Goal: Check status: Check status

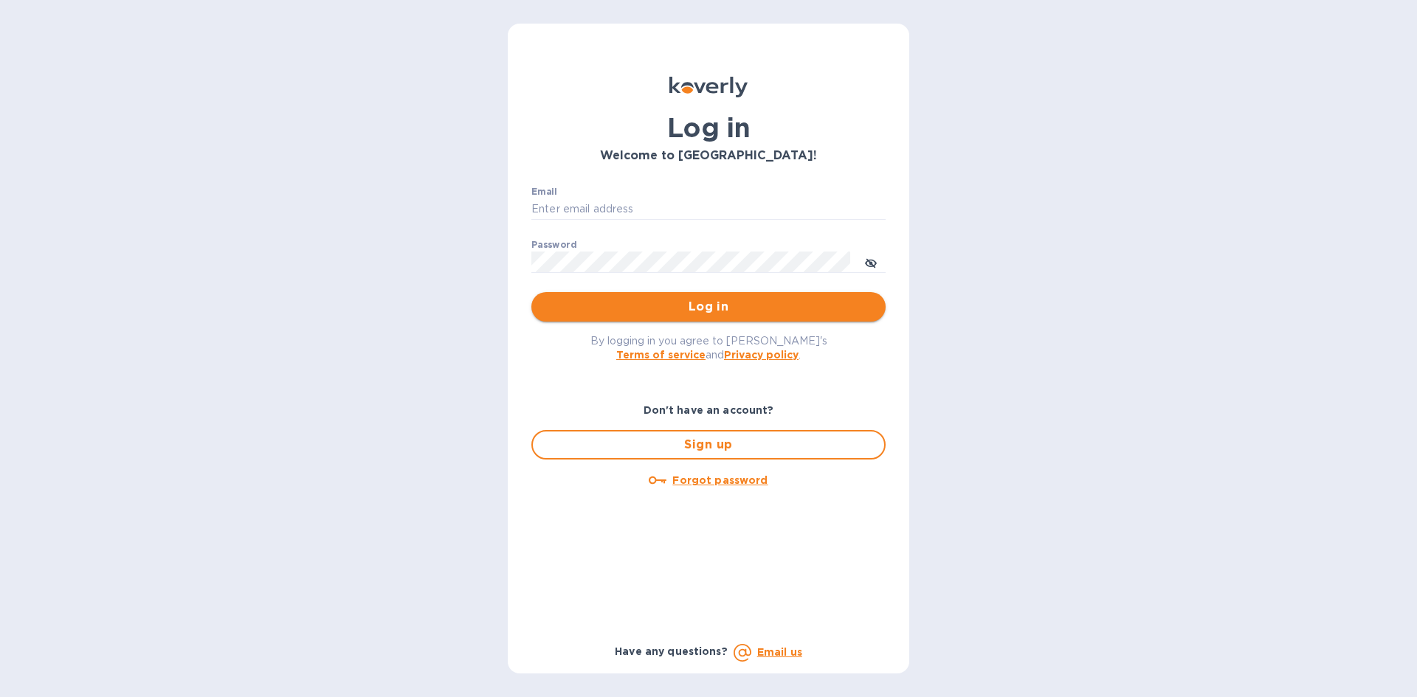
type input "LAYLA@SKYFLOORINGUSA.COM"
click at [776, 297] on button "Log in" at bounding box center [708, 307] width 354 height 30
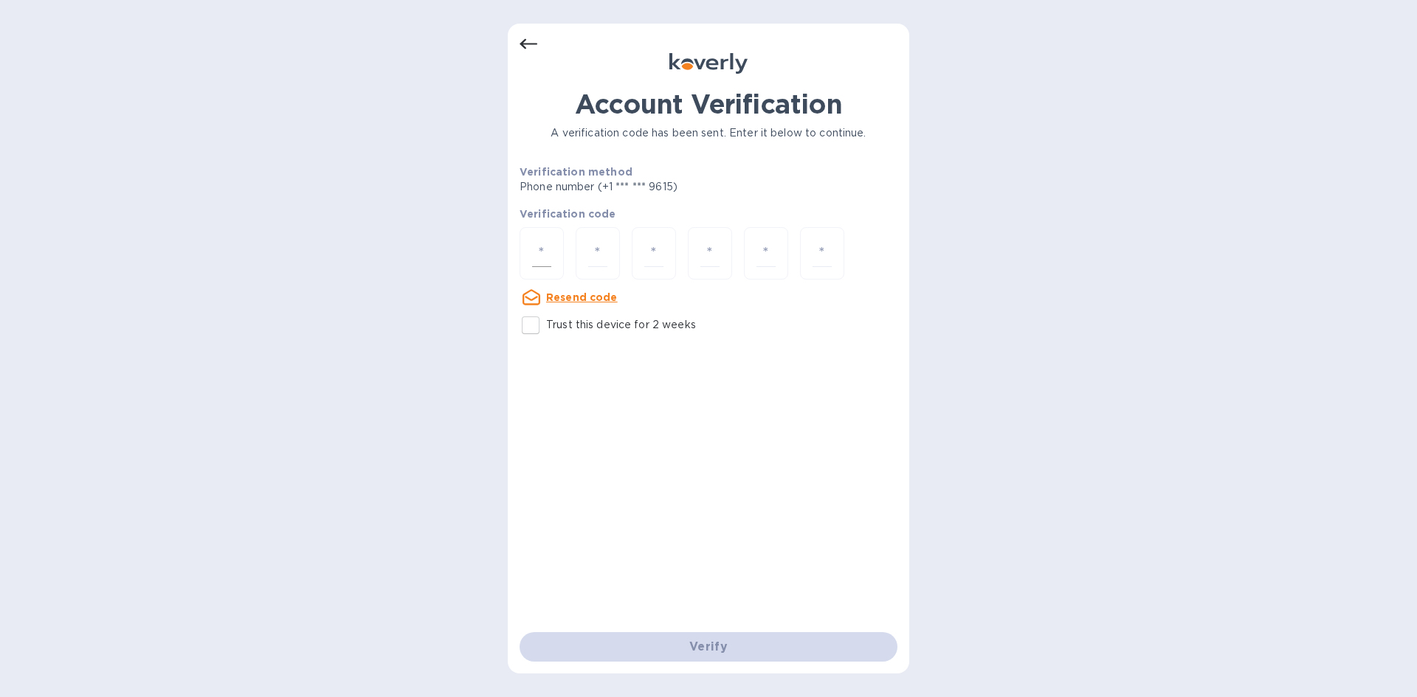
click at [543, 246] on input "number" at bounding box center [541, 253] width 19 height 27
type input "5"
type input "4"
type input "3"
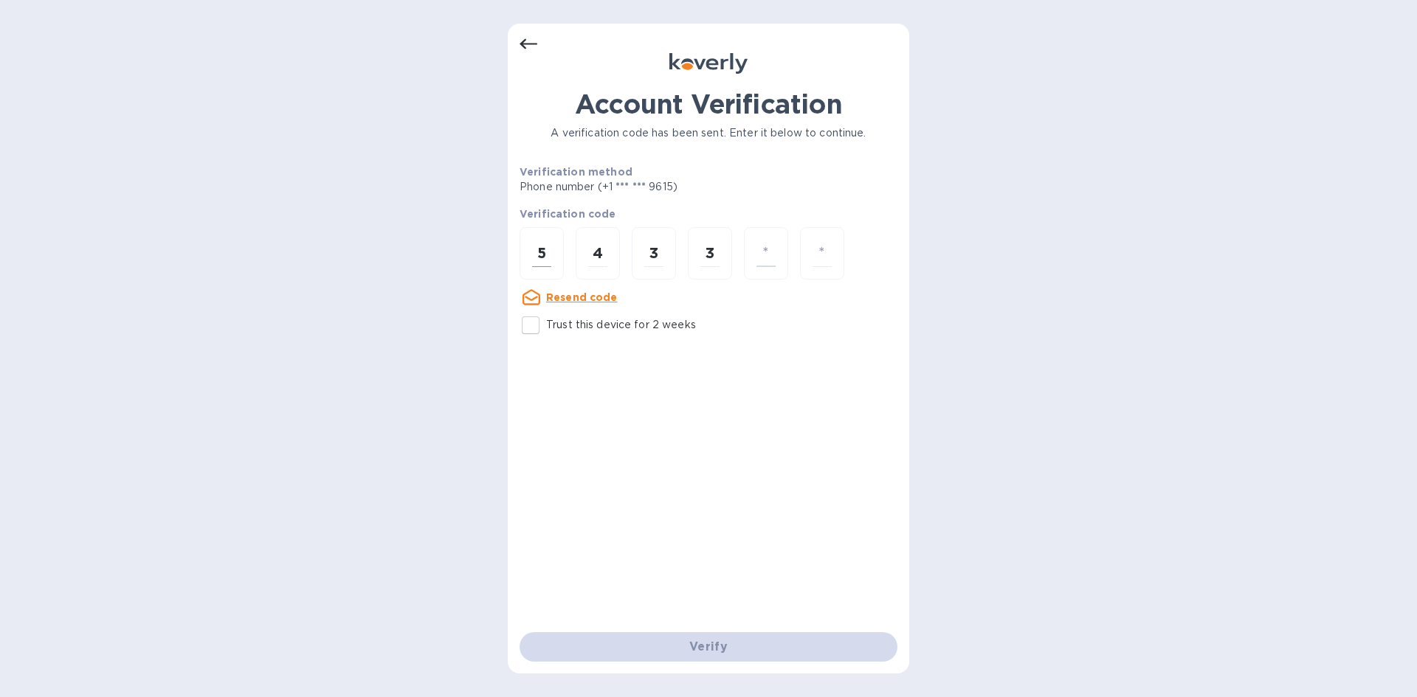
type input "0"
type input "9"
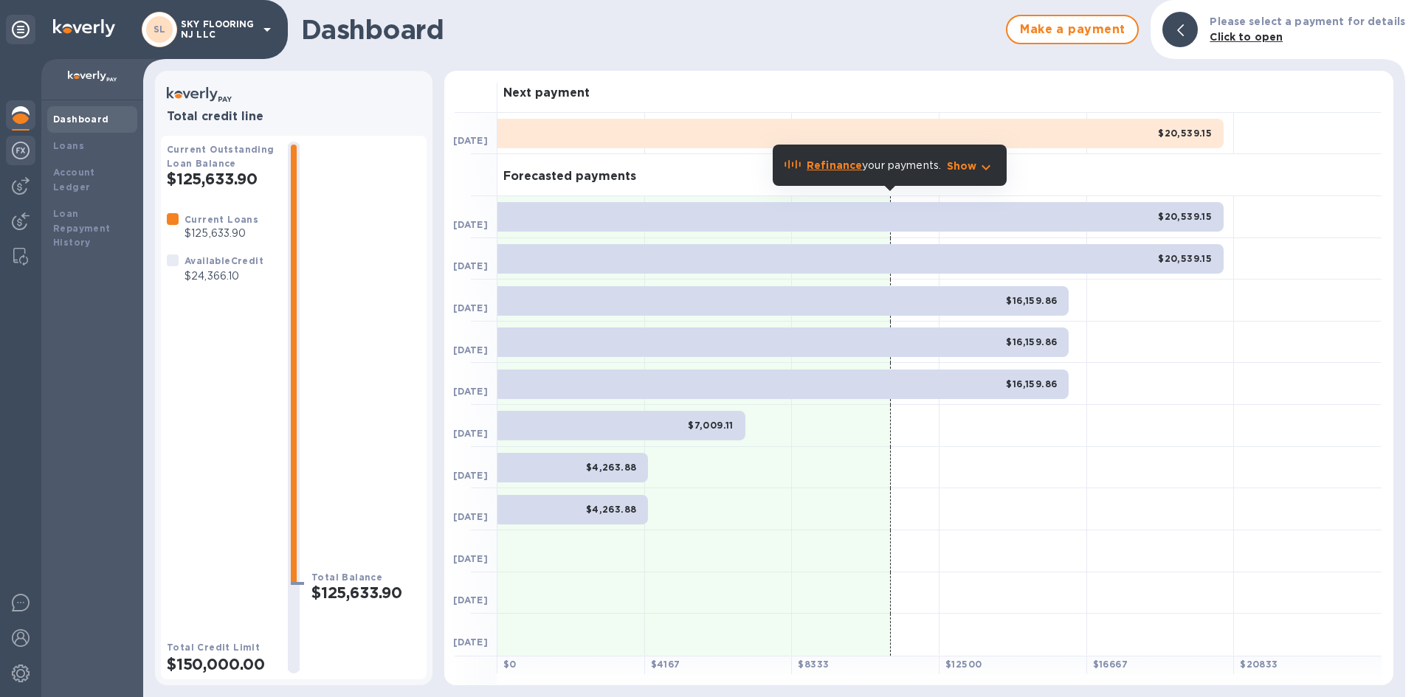
click at [15, 161] on div at bounding box center [21, 152] width 30 height 32
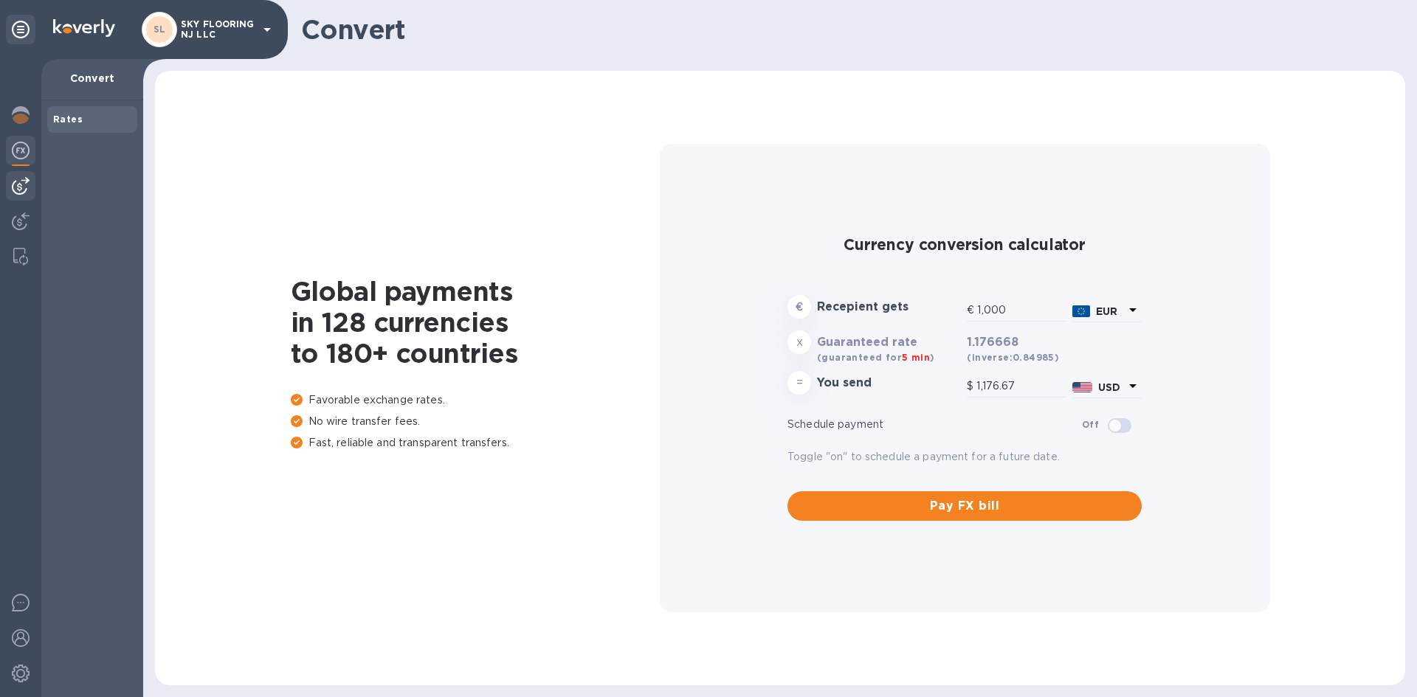
click at [18, 179] on img at bounding box center [21, 186] width 18 height 18
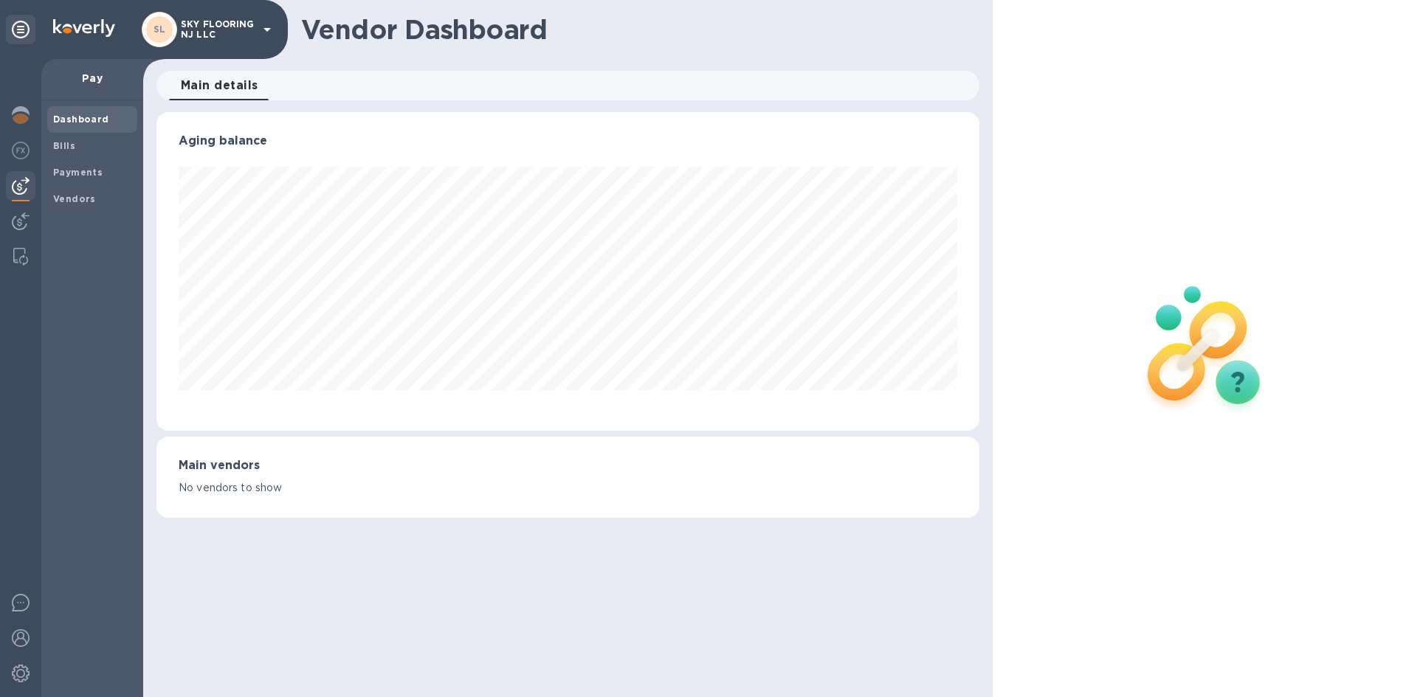
scroll to position [319, 822]
click at [66, 167] on b "Payments" at bounding box center [77, 172] width 49 height 11
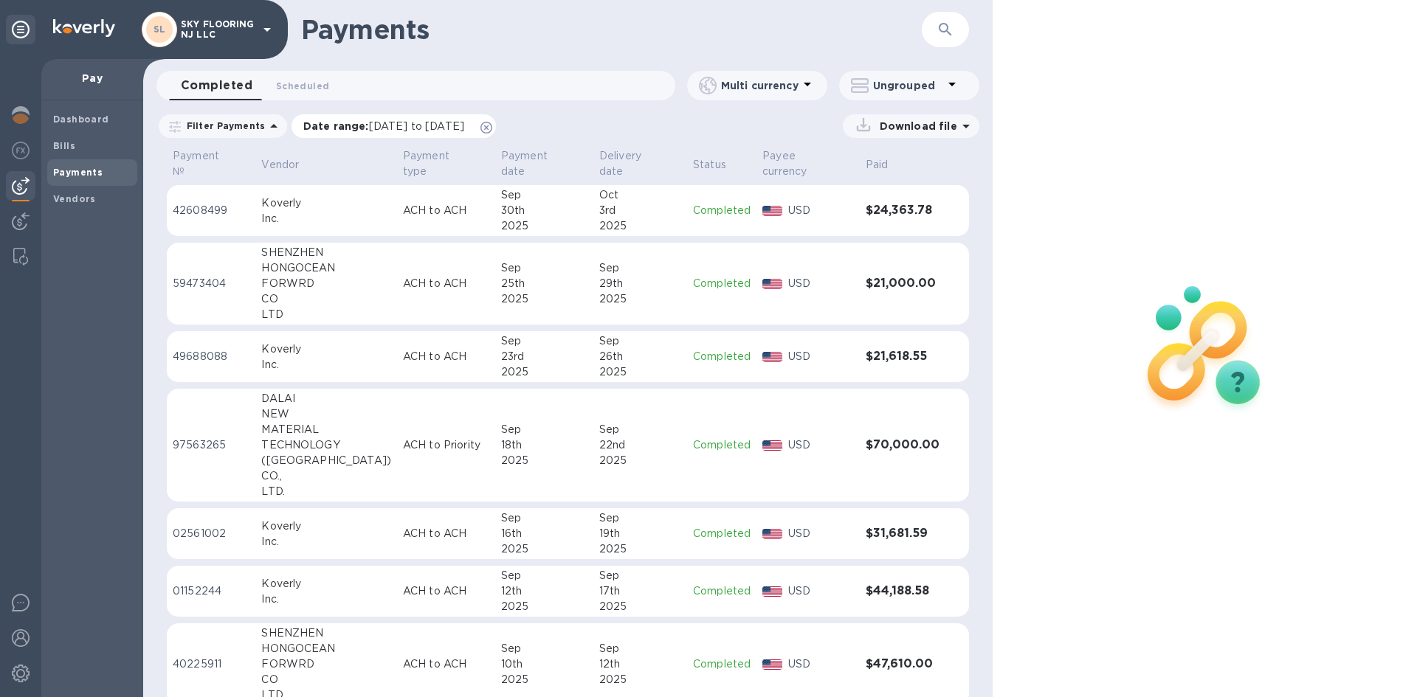
click at [417, 130] on span "[DATE] to [DATE]" at bounding box center [416, 126] width 95 height 12
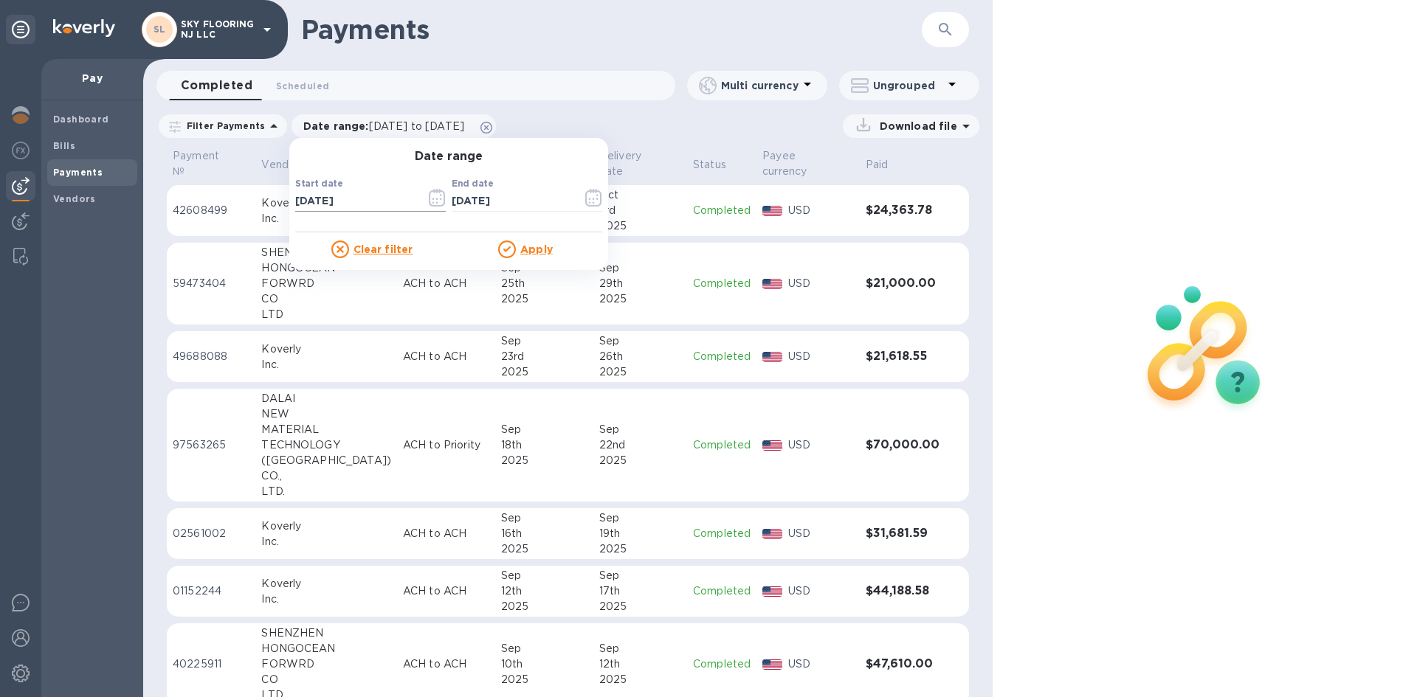
click at [334, 203] on input "09/06/2025" at bounding box center [354, 201] width 119 height 22
click at [432, 199] on icon "button" at bounding box center [433, 199] width 2 height 2
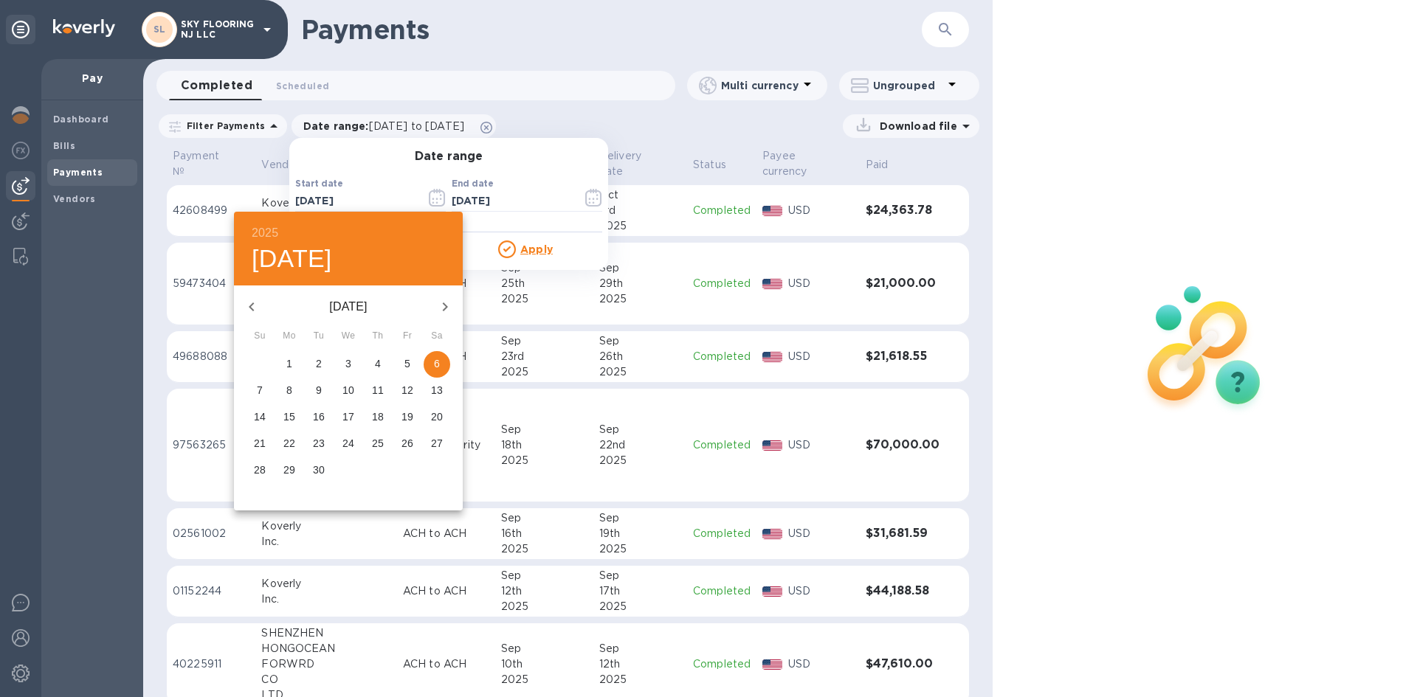
click at [252, 308] on icon "button" at bounding box center [251, 307] width 5 height 9
click at [265, 363] on span "1" at bounding box center [259, 363] width 27 height 15
type input "06/01/2025"
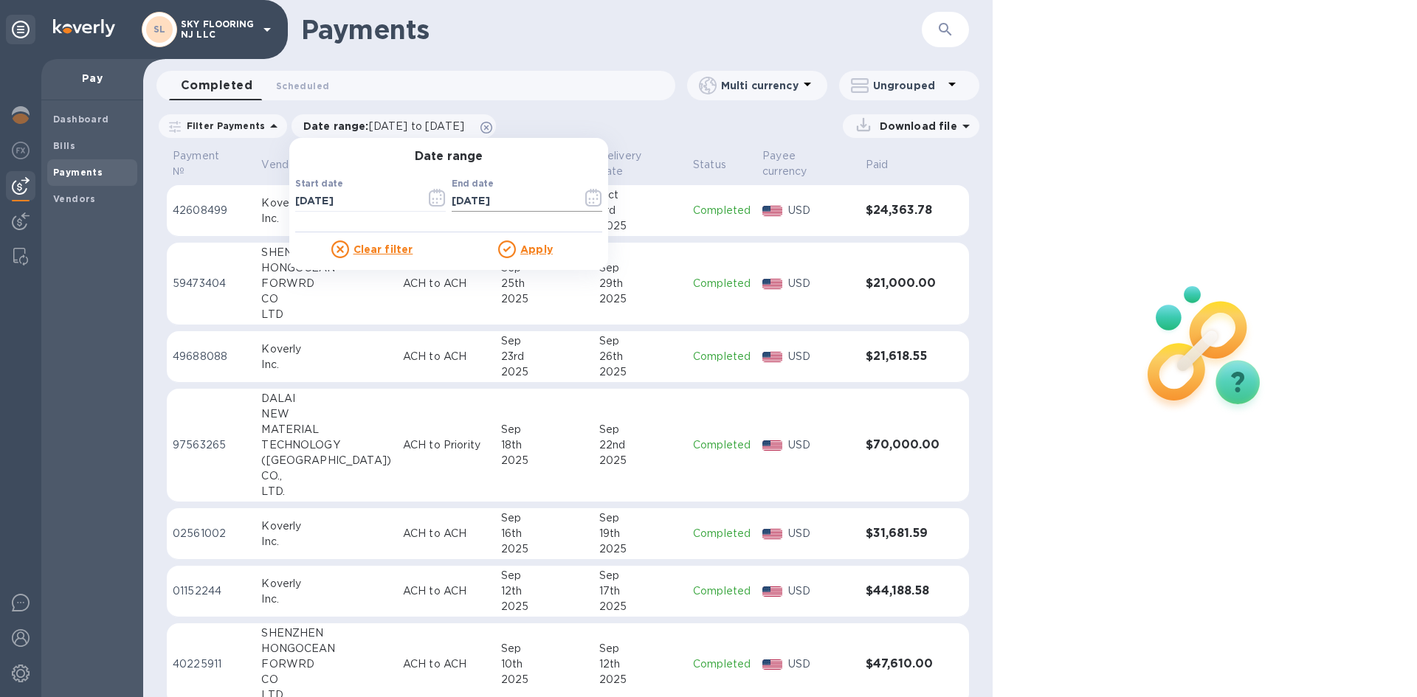
click at [587, 196] on icon "button" at bounding box center [593, 198] width 17 height 18
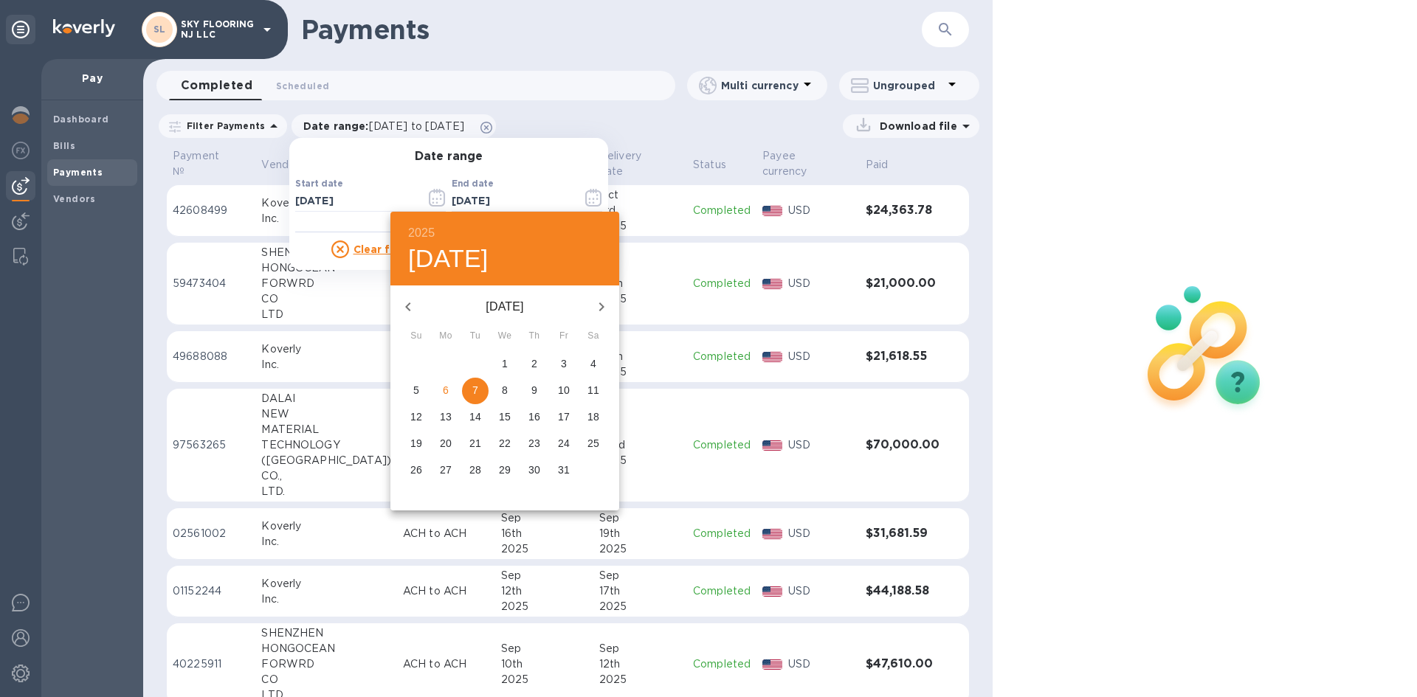
click at [413, 305] on icon "button" at bounding box center [408, 307] width 18 height 18
click at [412, 304] on icon "button" at bounding box center [408, 307] width 18 height 18
click at [482, 365] on span "1" at bounding box center [475, 363] width 27 height 15
type input "07/01/2025"
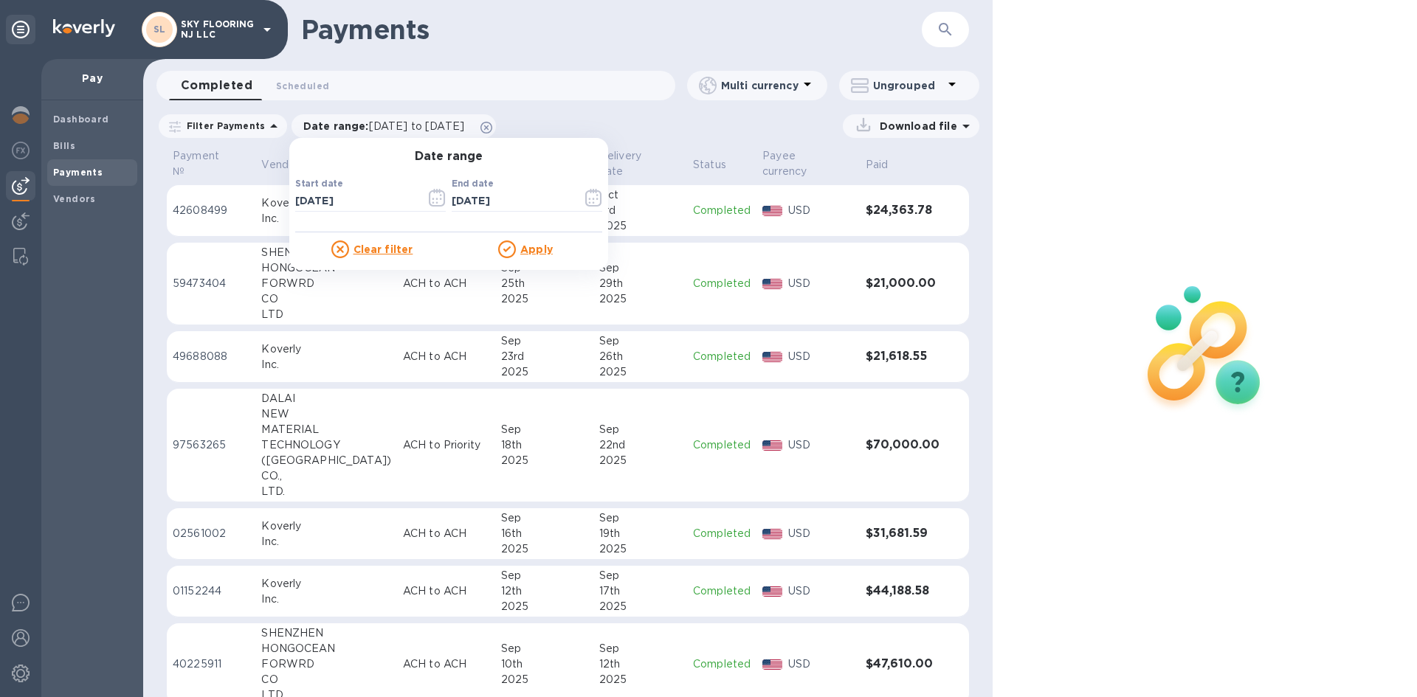
click at [529, 254] on u "Apply" at bounding box center [536, 249] width 32 height 12
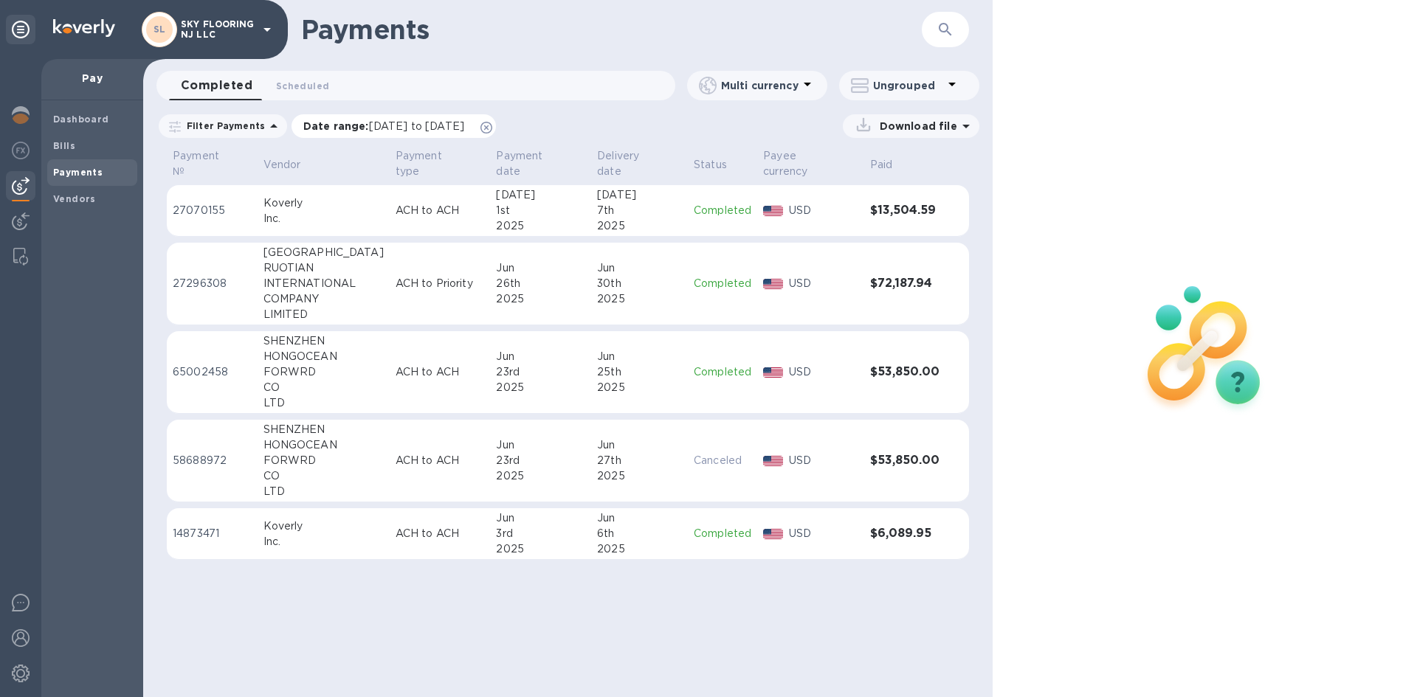
click at [492, 129] on icon at bounding box center [486, 128] width 12 height 12
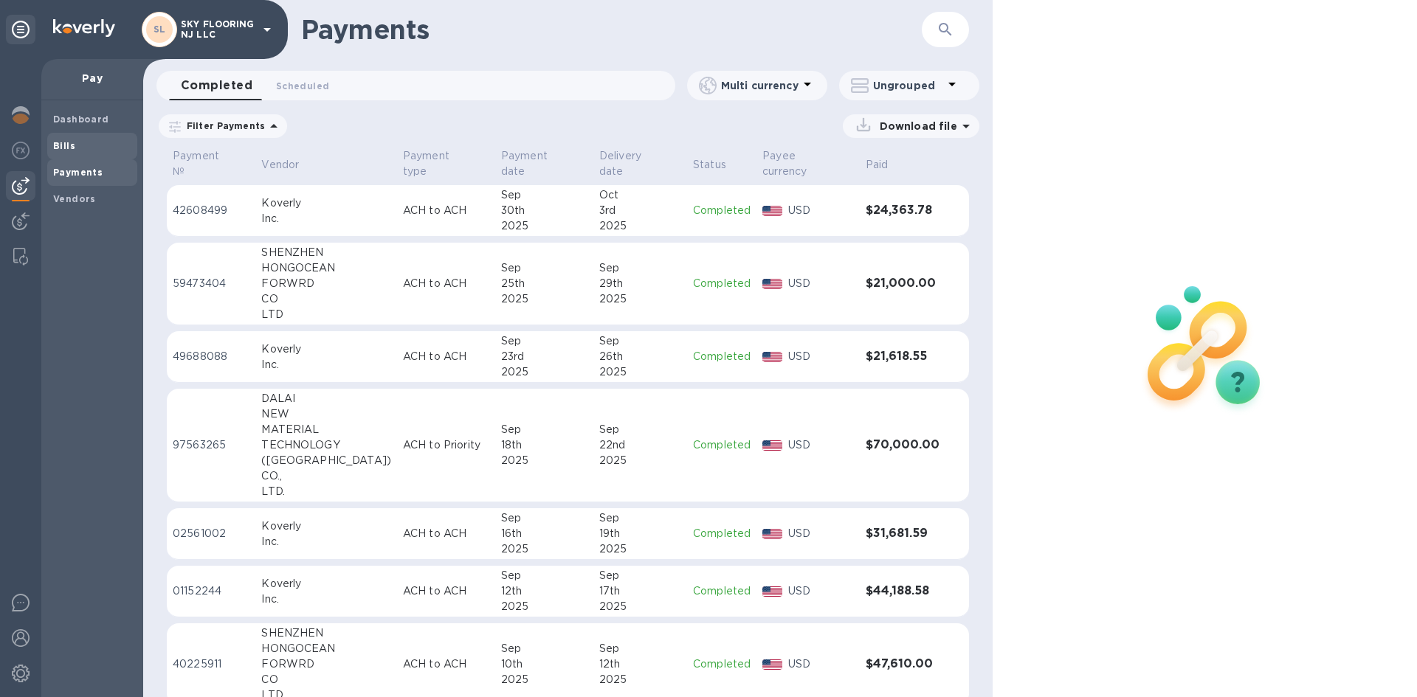
click at [56, 137] on div "Bills" at bounding box center [92, 146] width 90 height 27
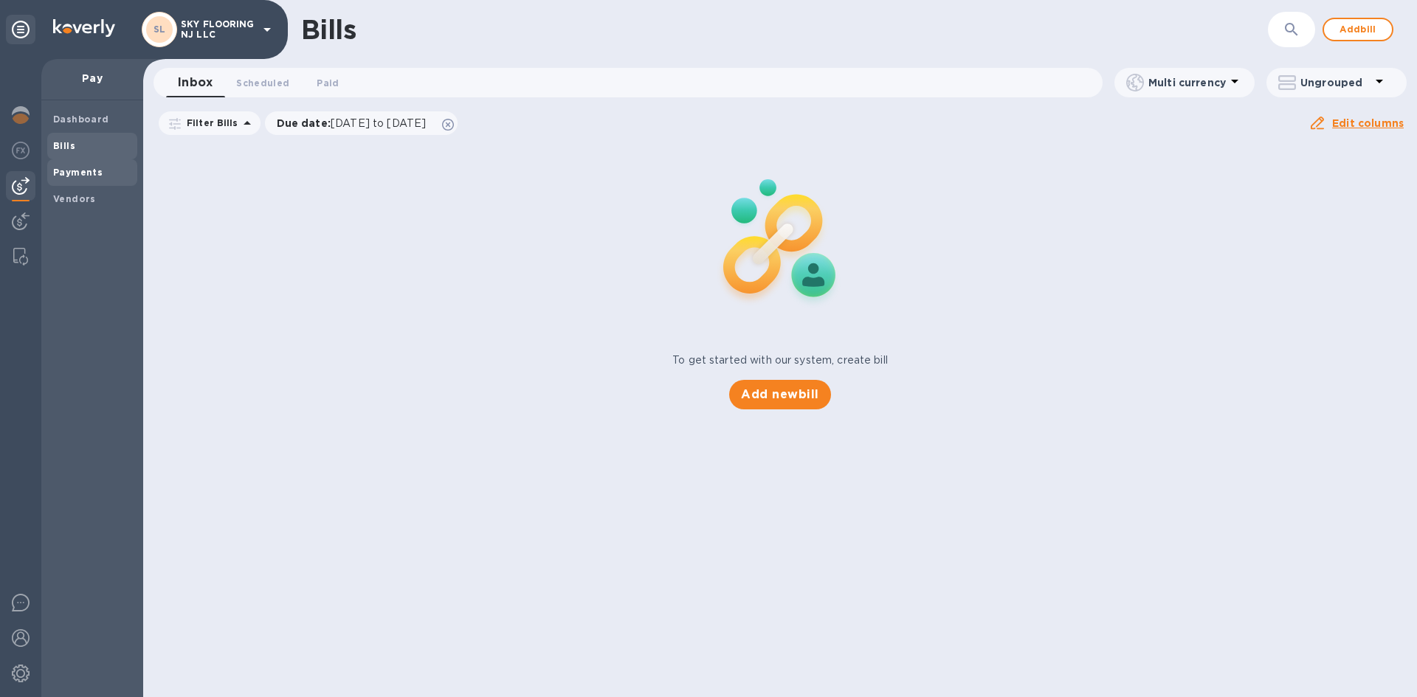
click at [84, 181] on div "Payments" at bounding box center [92, 172] width 90 height 27
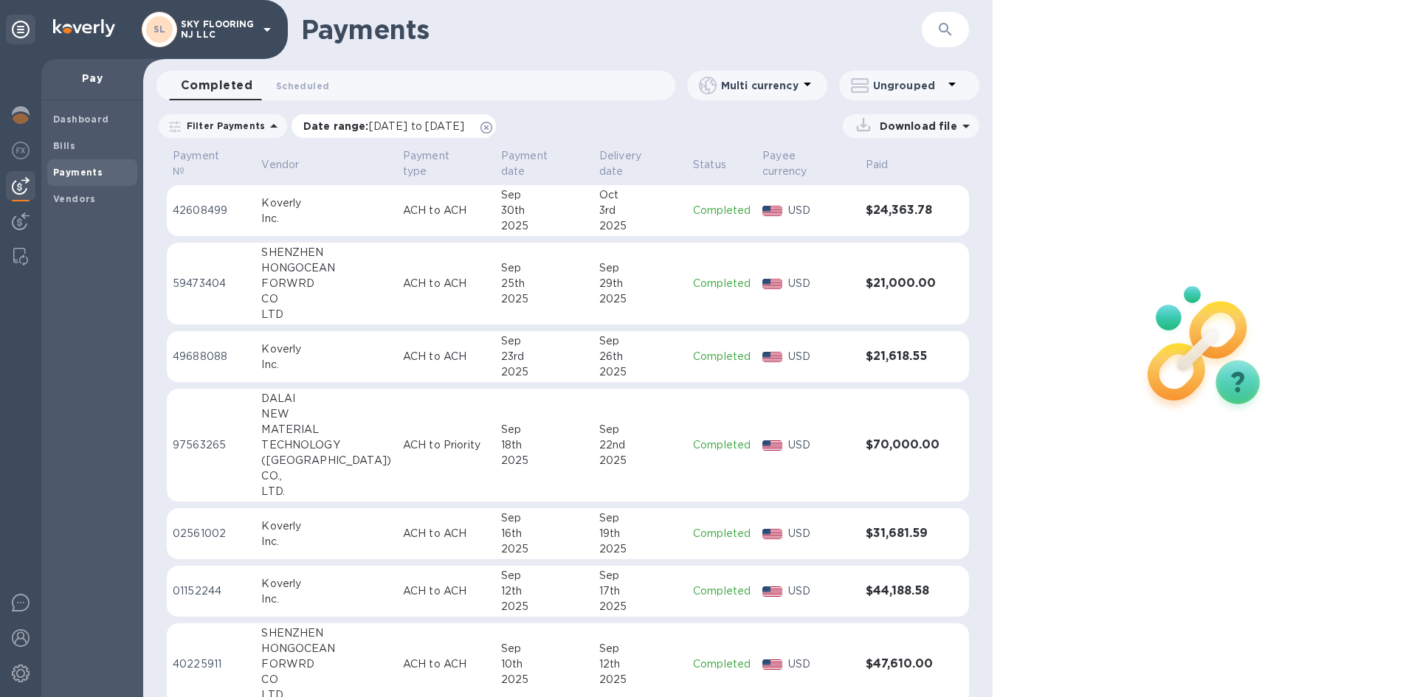
click at [457, 119] on p "Date range : 09/06/2025 to 10/07/2025" at bounding box center [387, 126] width 168 height 15
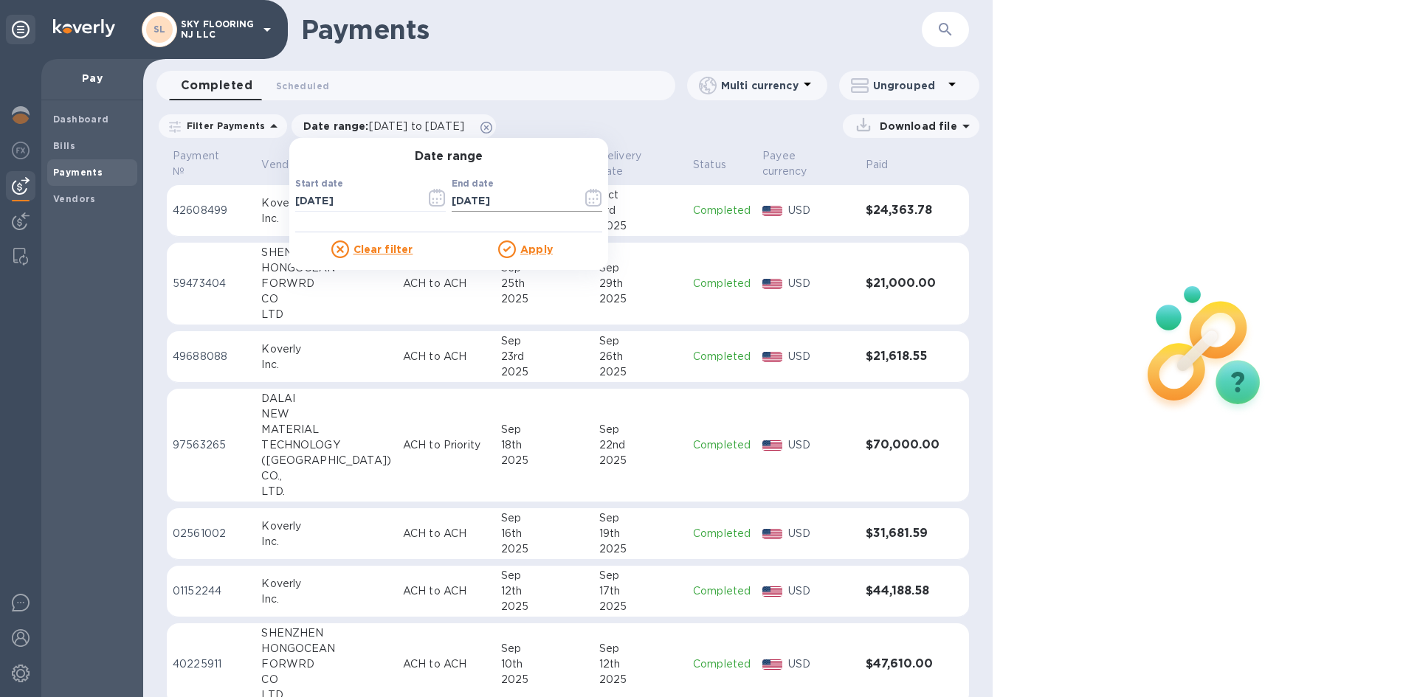
click at [585, 196] on icon "button" at bounding box center [593, 198] width 17 height 18
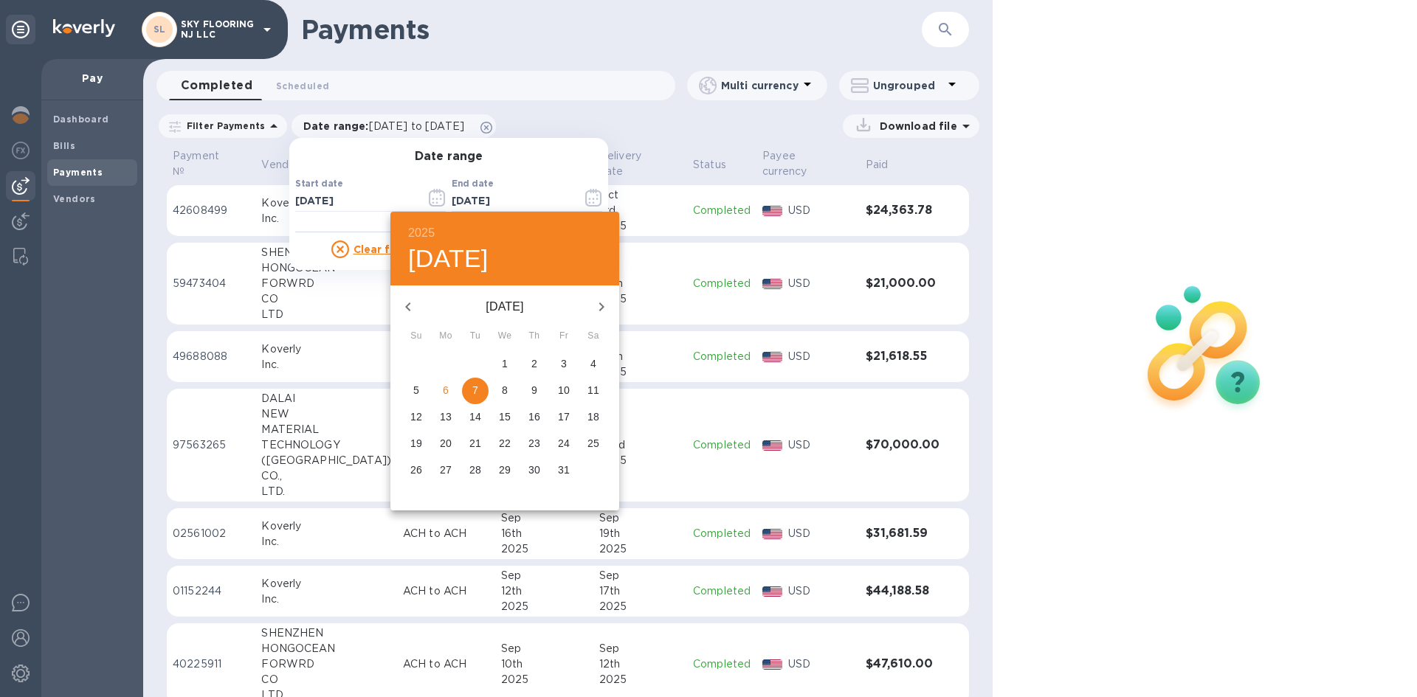
click at [414, 306] on icon "button" at bounding box center [408, 307] width 18 height 18
click at [415, 305] on icon "button" at bounding box center [408, 307] width 18 height 18
click at [471, 360] on span "1" at bounding box center [475, 363] width 27 height 15
type input "07/01/2025"
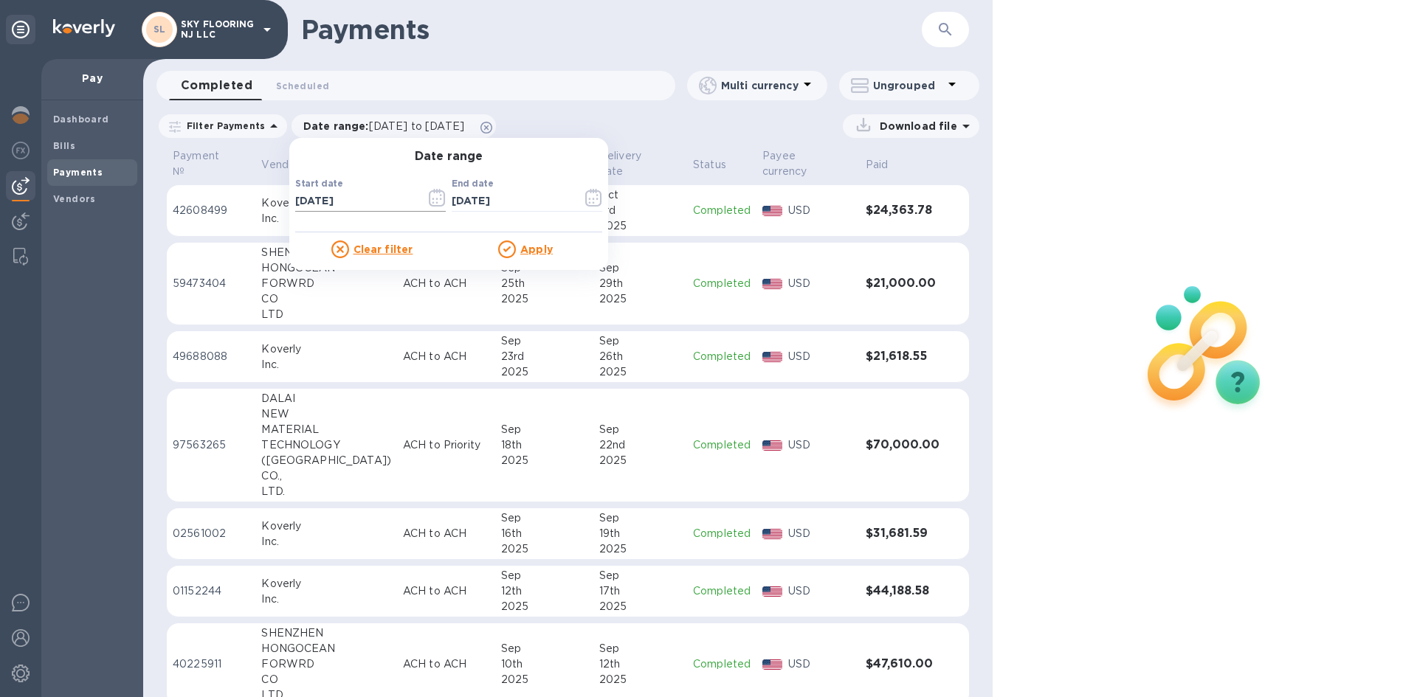
click at [373, 195] on input "09/06/2025" at bounding box center [354, 201] width 119 height 22
click at [436, 204] on icon "button" at bounding box center [437, 198] width 17 height 18
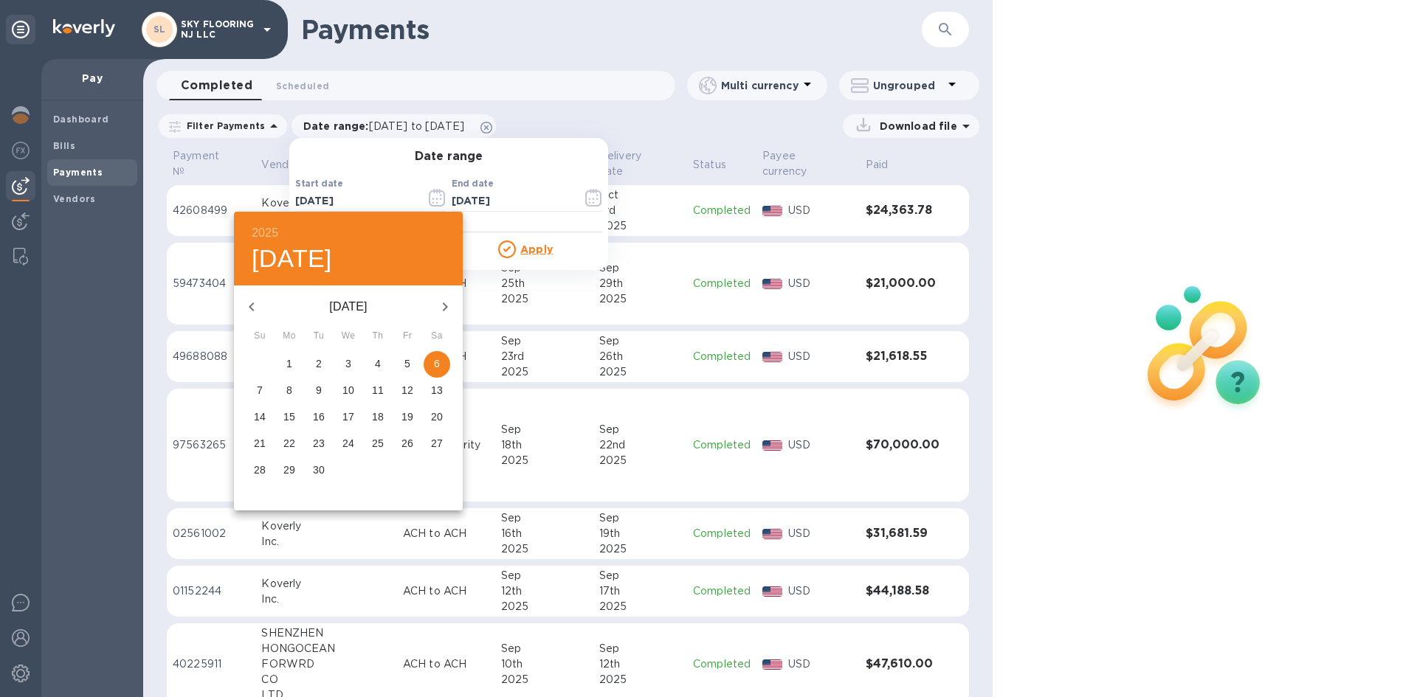
click at [252, 301] on icon "button" at bounding box center [252, 307] width 18 height 18
click at [249, 301] on icon "button" at bounding box center [252, 307] width 18 height 18
click at [322, 367] on span "1" at bounding box center [318, 363] width 27 height 15
type input "07/01/2025"
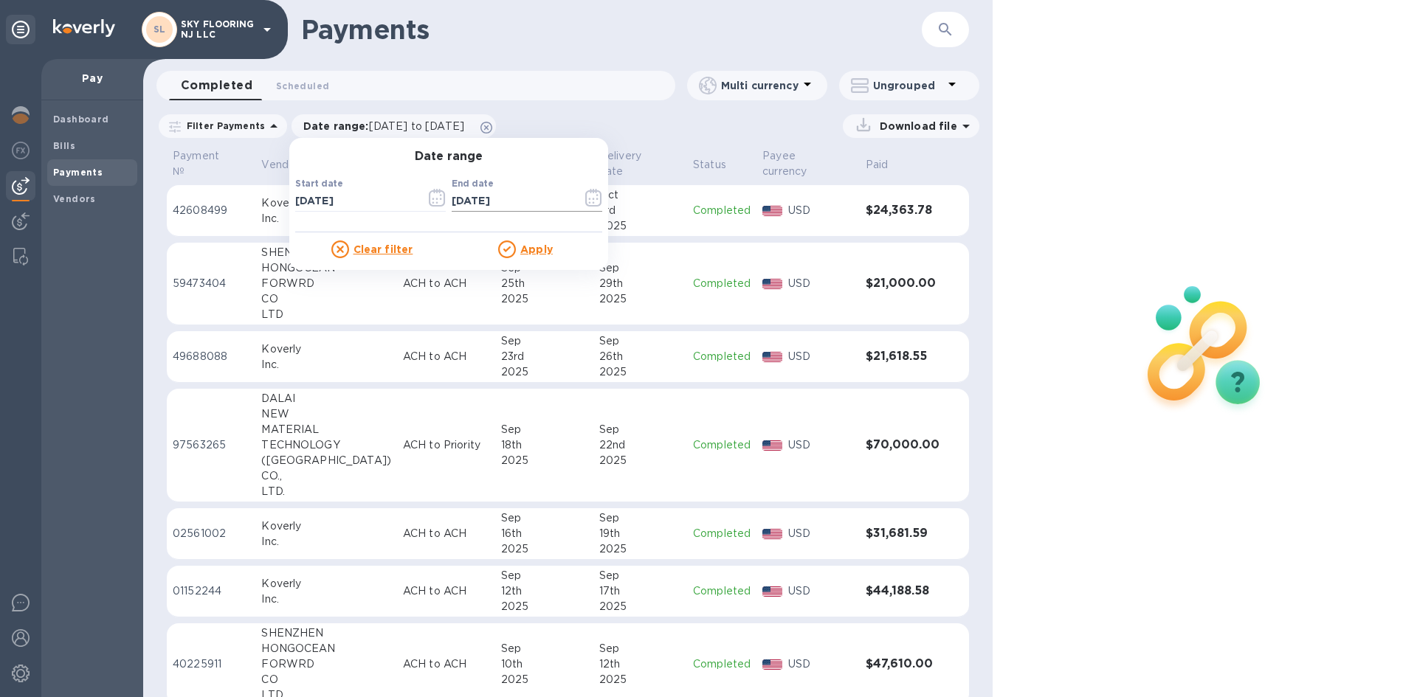
click at [533, 201] on input "07/01/2025" at bounding box center [511, 201] width 119 height 22
click at [588, 203] on icon "button" at bounding box center [589, 203] width 2 height 2
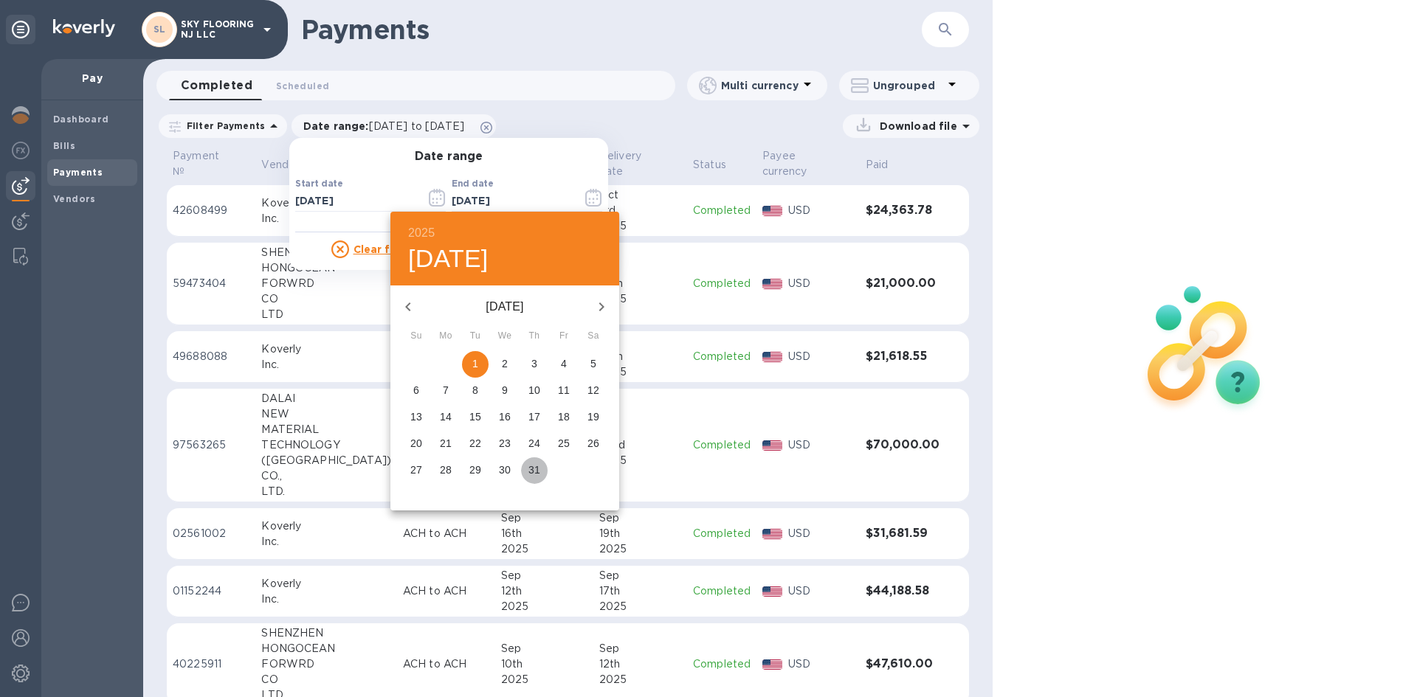
click at [537, 469] on p "31" at bounding box center [534, 470] width 12 height 15
type input "07/31/2025"
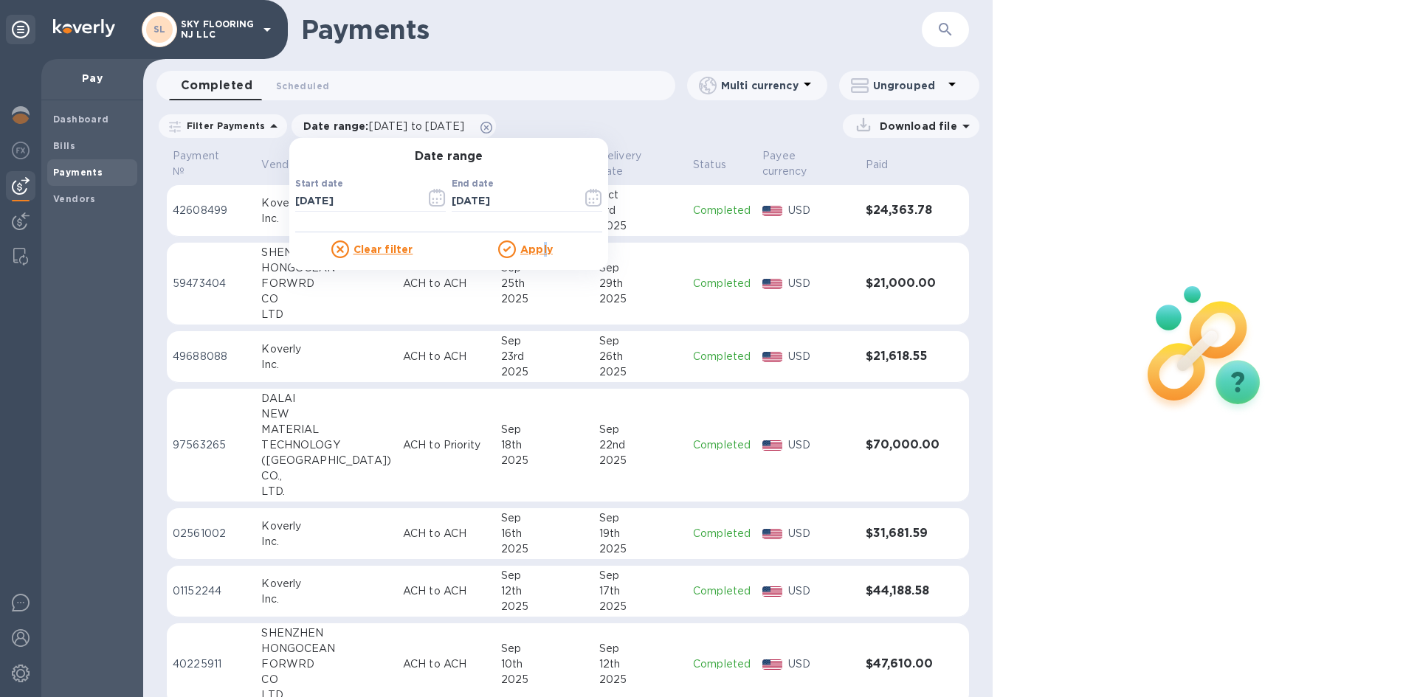
click at [533, 251] on u "Apply" at bounding box center [536, 249] width 32 height 12
click at [533, 251] on div "Payments ​ Completed 0 Scheduled 0 Multi currency Ungrouped Filter Payments Dat…" at bounding box center [567, 348] width 849 height 697
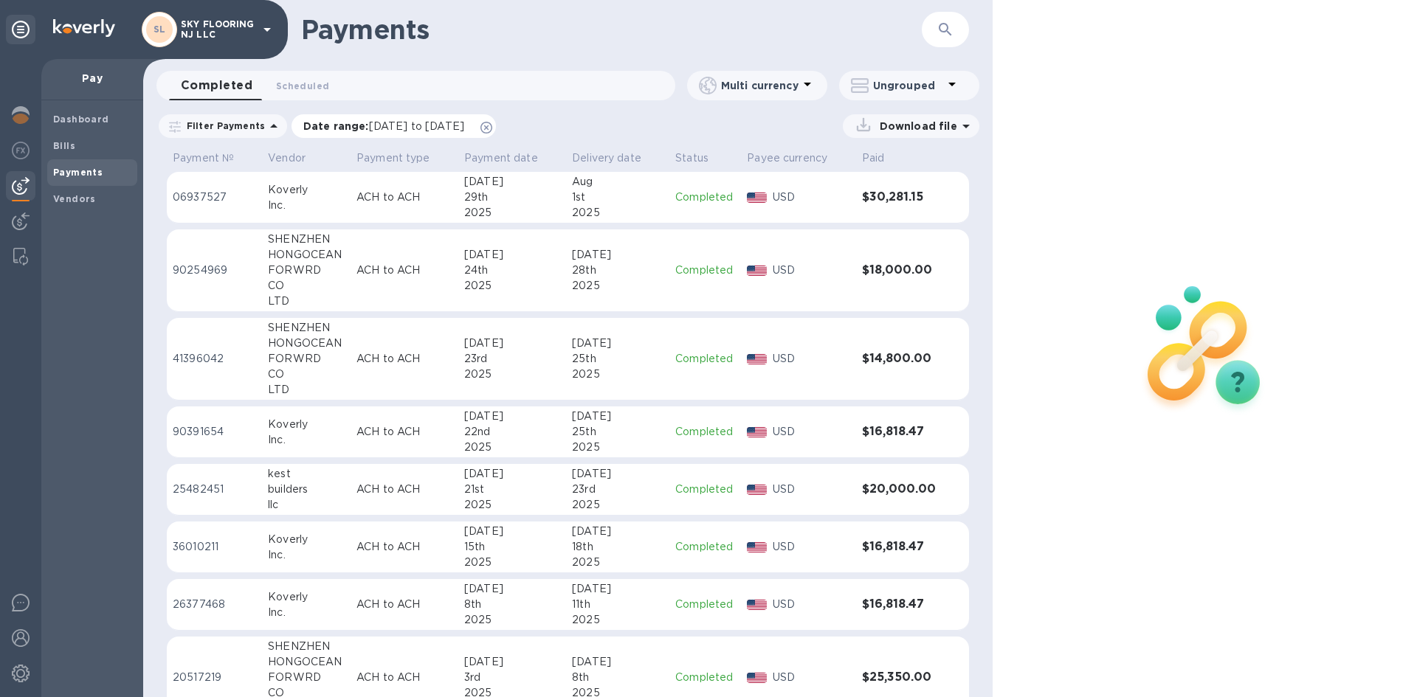
click at [464, 124] on span "07/01/2025 to 07/31/2025" at bounding box center [416, 126] width 95 height 12
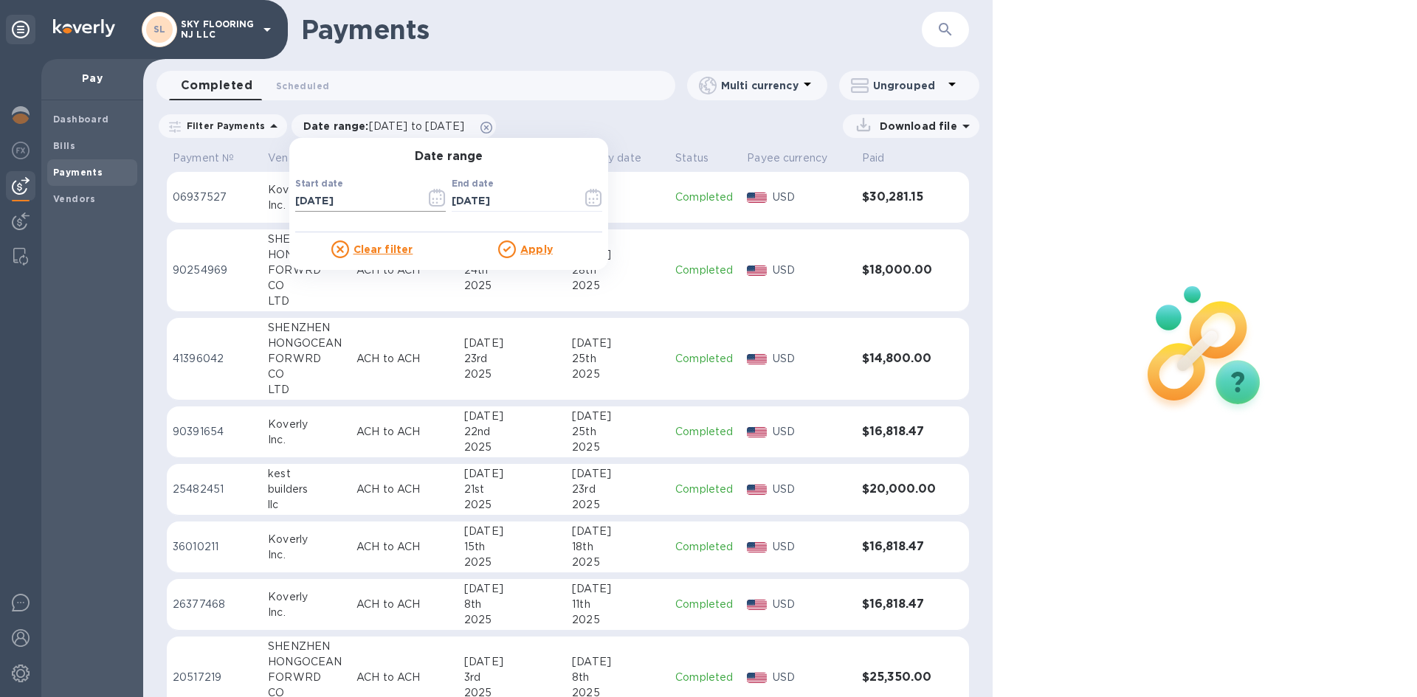
click at [334, 196] on input "07/01/2025" at bounding box center [354, 201] width 119 height 22
click at [420, 201] on button "button" at bounding box center [437, 197] width 35 height 35
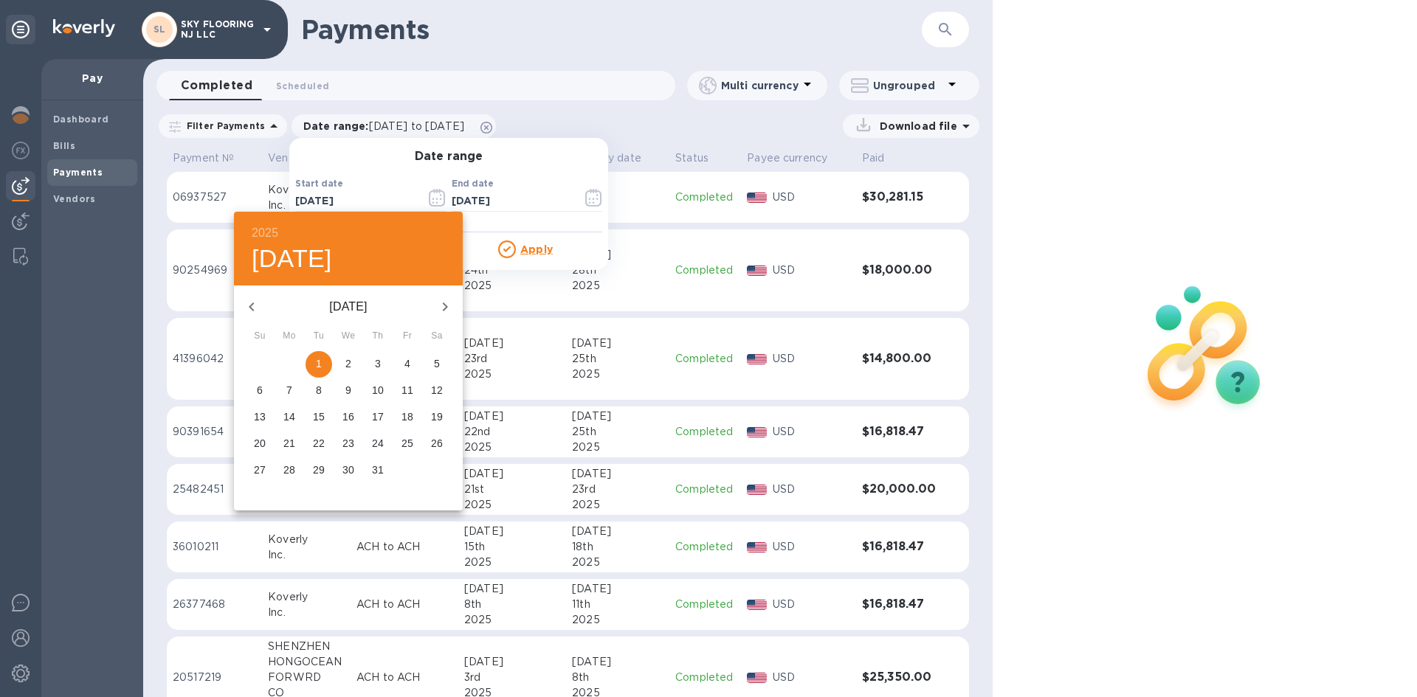
click at [443, 300] on icon "button" at bounding box center [445, 307] width 18 height 18
click at [412, 361] on span "1" at bounding box center [407, 363] width 27 height 15
type input "08/01/2025"
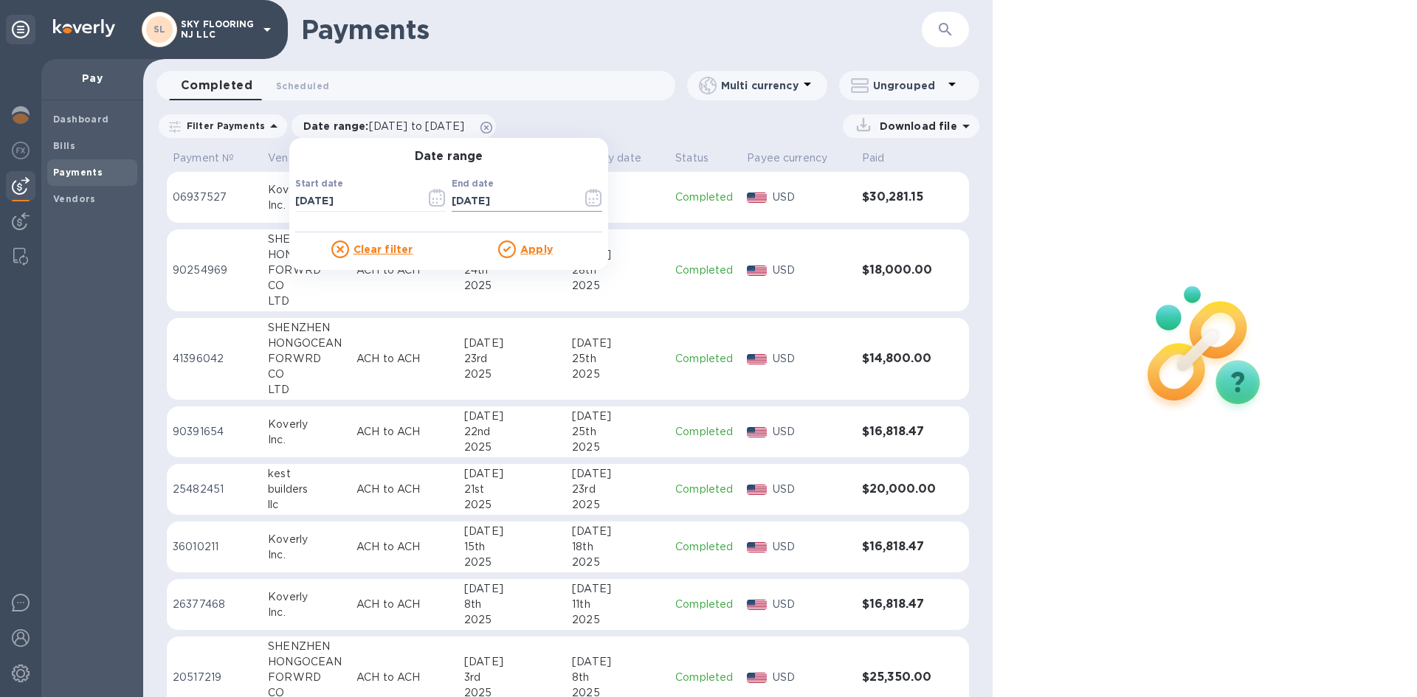
click at [585, 196] on icon "button" at bounding box center [593, 198] width 17 height 18
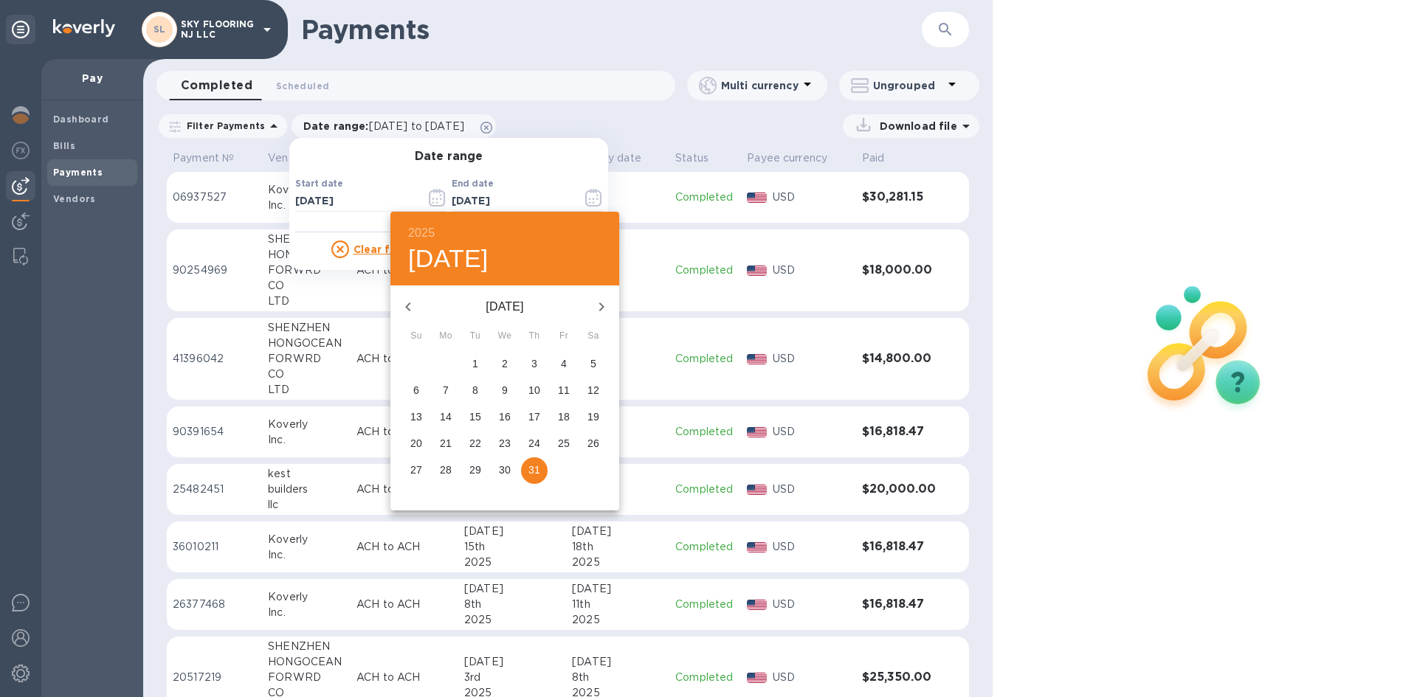
click at [598, 305] on icon "button" at bounding box center [602, 307] width 18 height 18
click at [421, 492] on p "31" at bounding box center [416, 496] width 12 height 15
type input "08/31/2025"
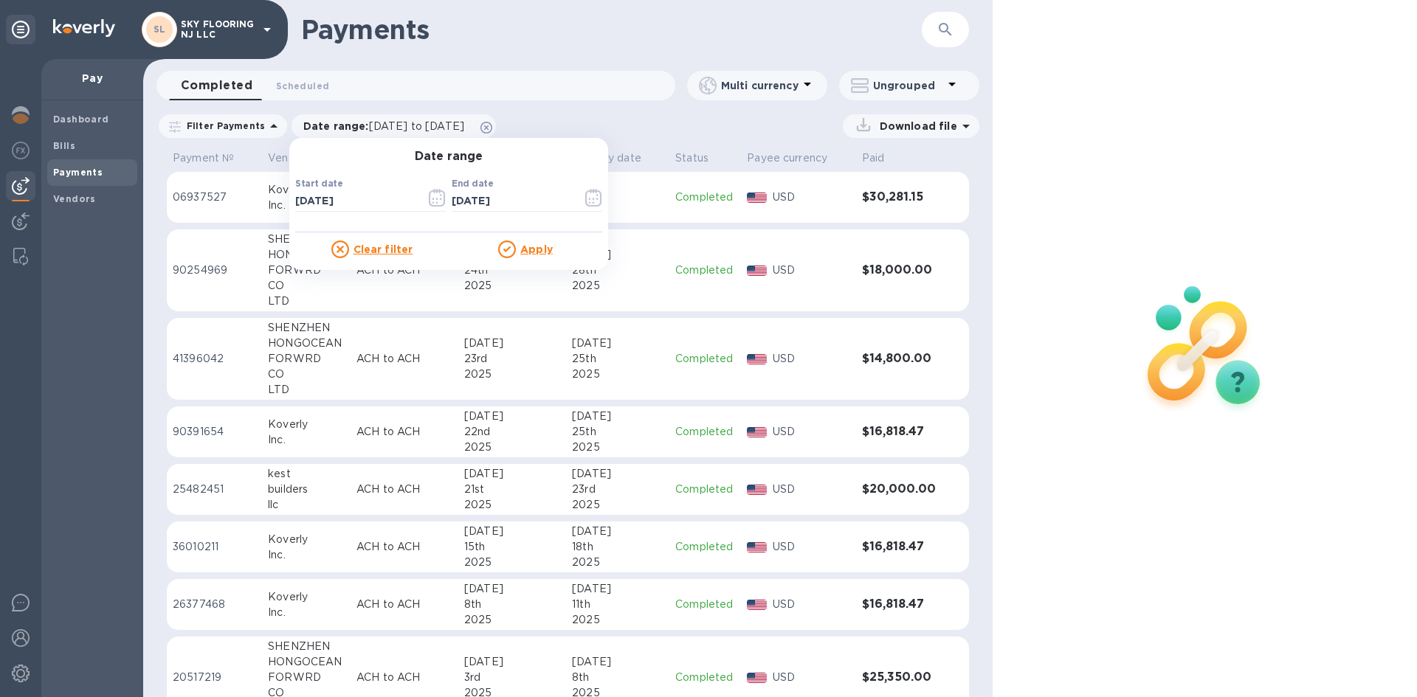
click at [531, 249] on u "Apply" at bounding box center [536, 249] width 32 height 12
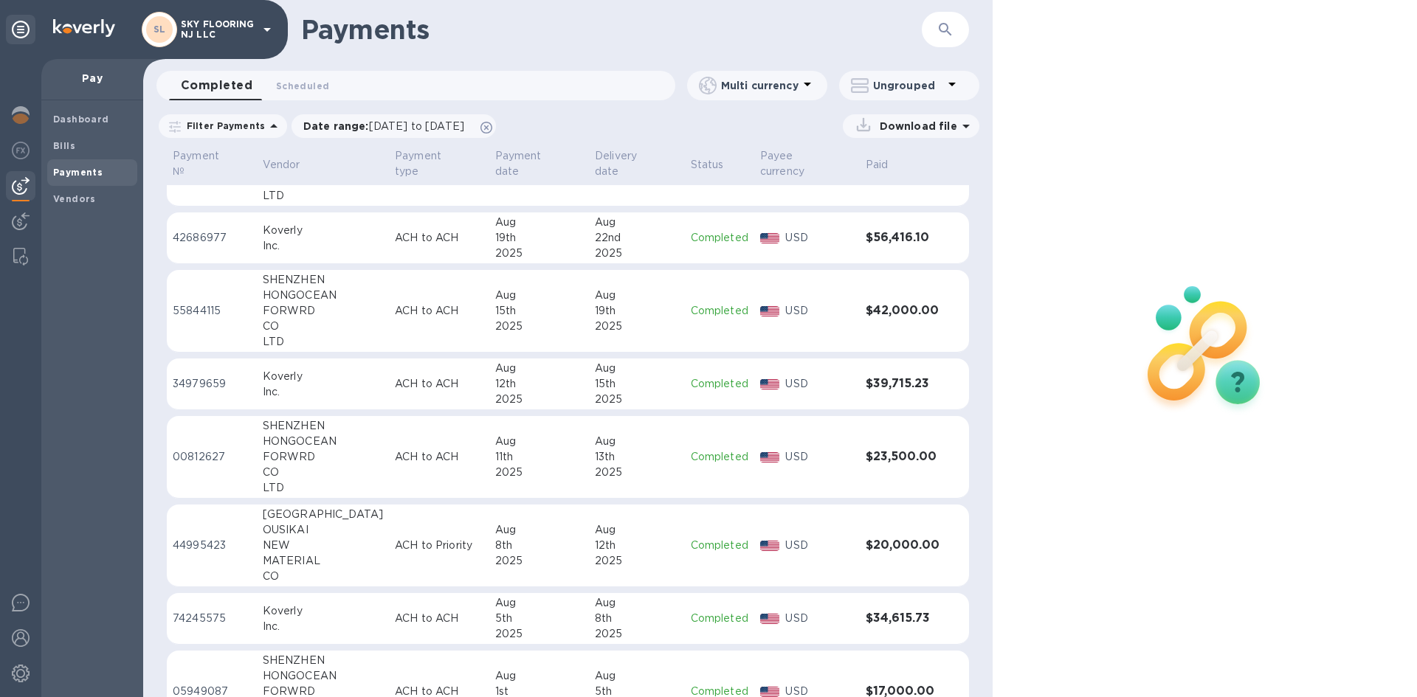
scroll to position [243, 0]
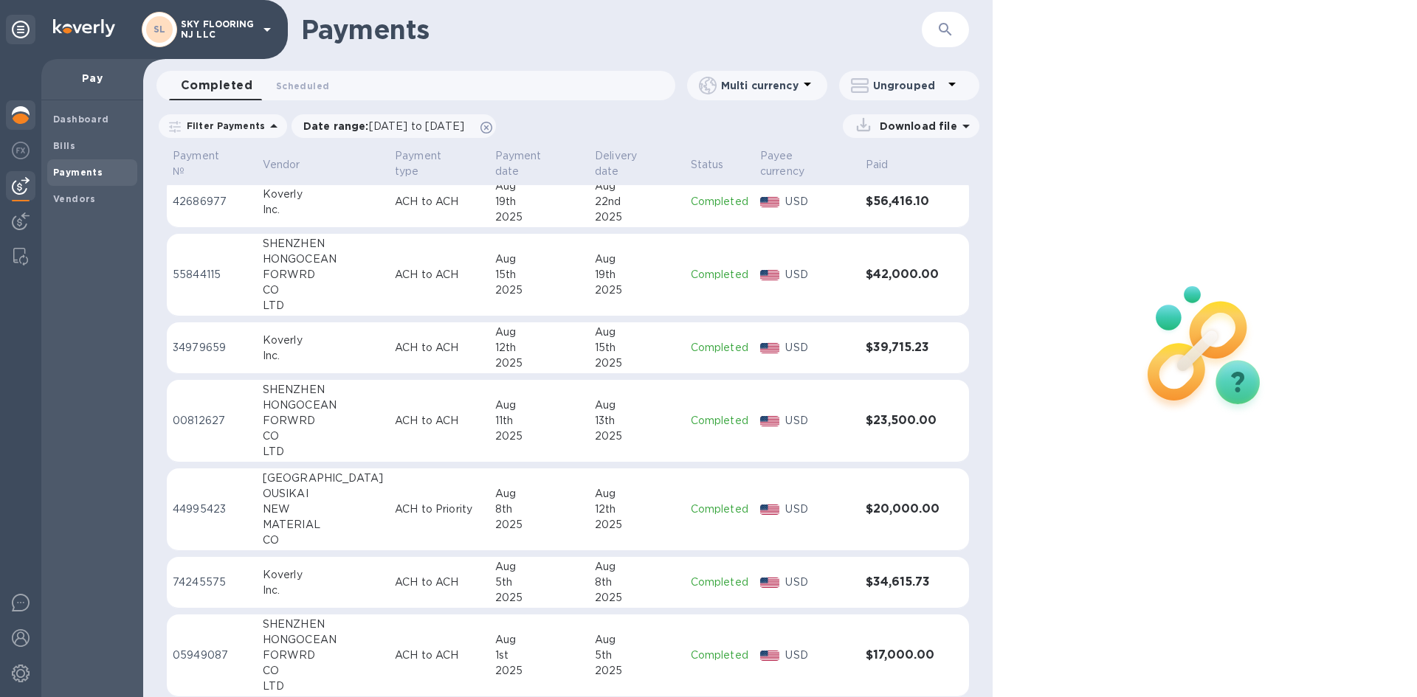
click at [15, 120] on img at bounding box center [21, 115] width 18 height 18
